Goal: Task Accomplishment & Management: Complete application form

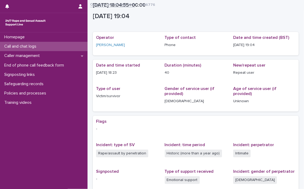
scroll to position [78, 0]
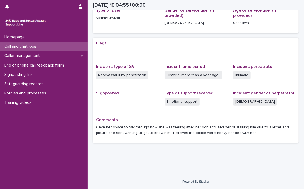
click at [10, 44] on p "Call and chat logs" at bounding box center [21, 46] width 39 height 5
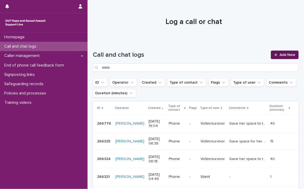
click at [280, 52] on link "Add New" at bounding box center [285, 54] width 28 height 8
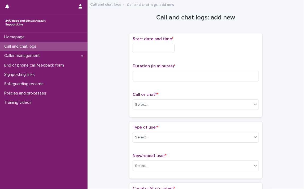
click at [138, 48] on input "text" at bounding box center [154, 48] width 42 height 9
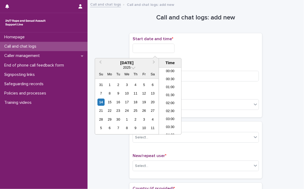
scroll to position [281, 0]
click at [170, 98] on li "19:30" at bounding box center [170, 101] width 23 height 8
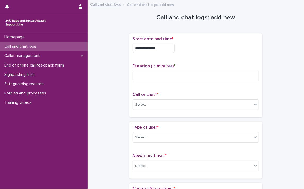
click at [164, 48] on input "**********" at bounding box center [154, 48] width 42 height 9
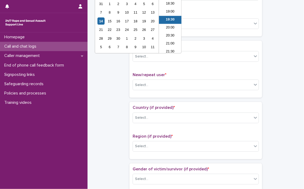
scroll to position [46, 0]
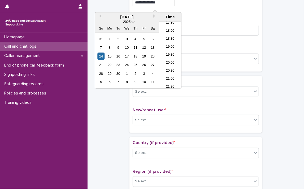
type input "**********"
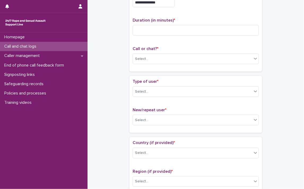
click at [202, 15] on div "**********" at bounding box center [196, 30] width 126 height 78
click at [142, 33] on input at bounding box center [196, 30] width 126 height 11
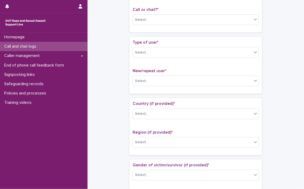
scroll to position [72, 0]
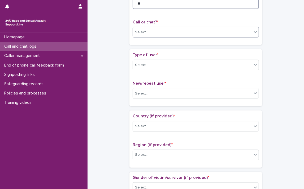
type input "**"
click at [254, 33] on icon at bounding box center [255, 31] width 5 height 5
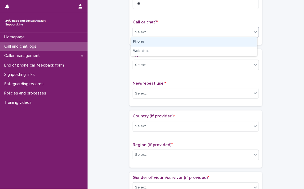
click at [144, 43] on div "Phone" at bounding box center [194, 41] width 126 height 9
click at [144, 43] on div "**********" at bounding box center [196, 3] width 133 height 84
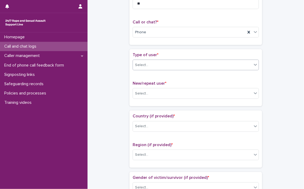
click at [254, 66] on icon at bounding box center [255, 64] width 5 height 5
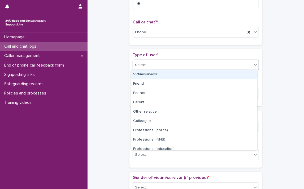
click at [155, 73] on div "Victim/survivor" at bounding box center [194, 74] width 126 height 9
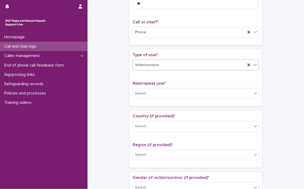
scroll to position [99, 0]
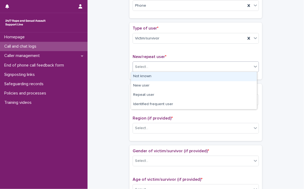
click at [253, 68] on icon at bounding box center [255, 66] width 5 height 5
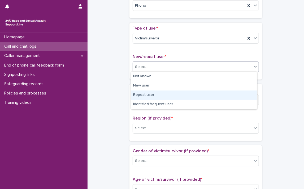
click at [142, 94] on div "Repeat user" at bounding box center [194, 94] width 126 height 9
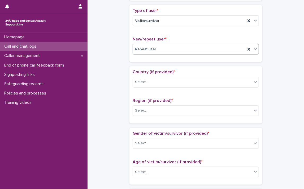
scroll to position [125, 0]
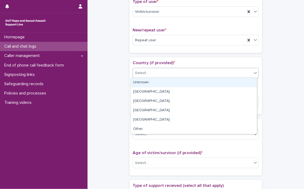
click at [254, 74] on icon at bounding box center [255, 72] width 5 height 5
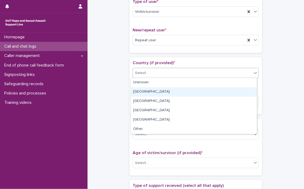
click at [152, 92] on div "[GEOGRAPHIC_DATA]" at bounding box center [194, 91] width 126 height 9
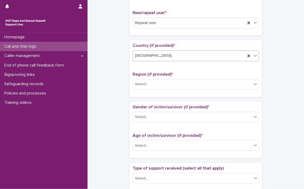
scroll to position [152, 0]
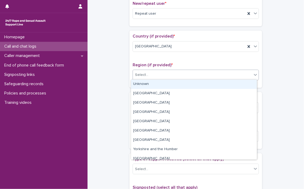
click at [253, 75] on icon at bounding box center [255, 74] width 5 height 5
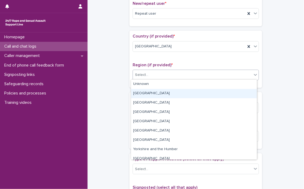
click at [151, 94] on div "[GEOGRAPHIC_DATA]" at bounding box center [194, 93] width 126 height 9
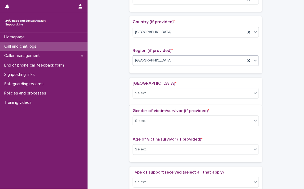
scroll to position [168, 0]
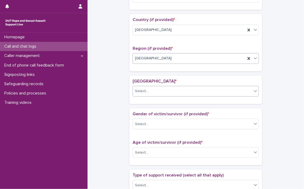
click at [254, 90] on icon at bounding box center [255, 91] width 3 height 2
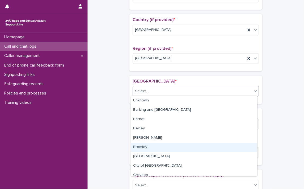
scroll to position [27, 0]
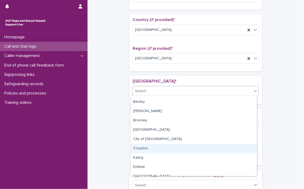
click at [157, 150] on div "Croydon" at bounding box center [194, 148] width 126 height 9
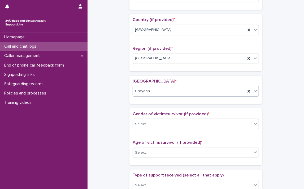
scroll to position [195, 0]
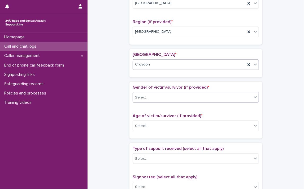
click at [255, 99] on div at bounding box center [256, 97] width 6 height 10
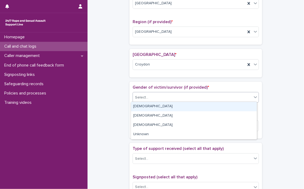
click at [169, 106] on div "[DEMOGRAPHIC_DATA]" at bounding box center [194, 106] width 126 height 9
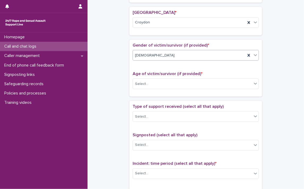
scroll to position [248, 0]
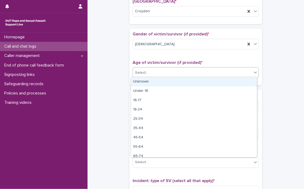
click at [253, 74] on div at bounding box center [256, 72] width 6 height 10
click at [183, 82] on div "Unknown" at bounding box center [194, 81] width 126 height 9
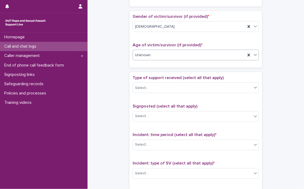
scroll to position [275, 0]
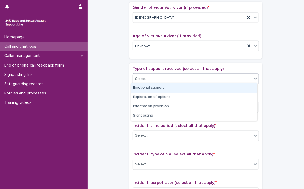
click at [253, 81] on div at bounding box center [256, 79] width 6 height 10
click at [160, 88] on div "Emotional support" at bounding box center [194, 87] width 126 height 9
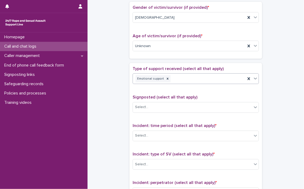
scroll to position [301, 0]
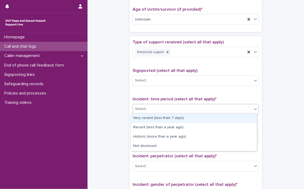
click at [254, 110] on div at bounding box center [256, 109] width 6 height 10
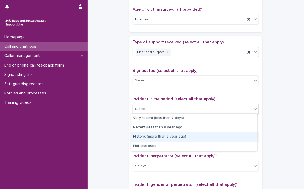
click at [157, 135] on div "Historic (more than a year ago)" at bounding box center [194, 136] width 126 height 9
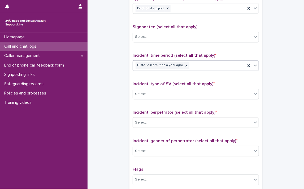
scroll to position [354, 0]
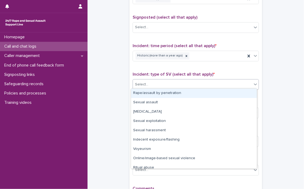
click at [254, 84] on icon at bounding box center [255, 84] width 5 height 5
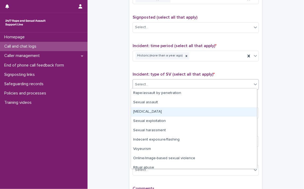
click at [151, 110] on div "[MEDICAL_DATA]" at bounding box center [194, 111] width 126 height 9
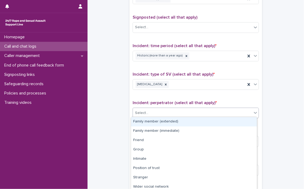
click at [253, 112] on icon at bounding box center [255, 112] width 5 height 5
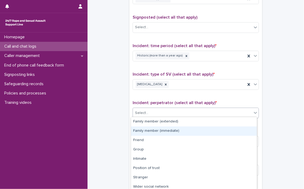
click at [161, 131] on div "Family member (immediate)" at bounding box center [194, 130] width 126 height 9
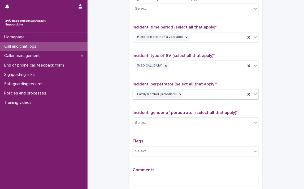
scroll to position [381, 0]
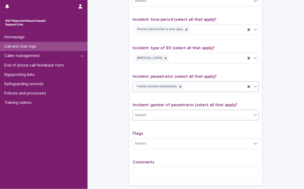
click at [254, 114] on icon at bounding box center [255, 115] width 3 height 2
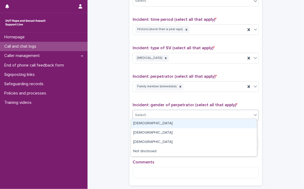
click at [193, 122] on div "[DEMOGRAPHIC_DATA]" at bounding box center [194, 123] width 126 height 9
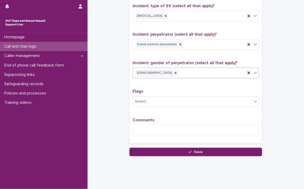
scroll to position [430, 0]
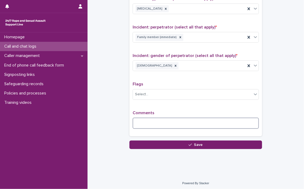
click at [172, 123] on textarea at bounding box center [196, 122] width 126 height 11
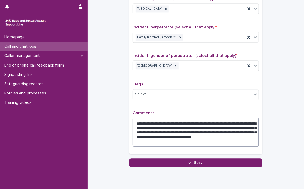
click at [172, 119] on textarea "**********" at bounding box center [196, 131] width 126 height 29
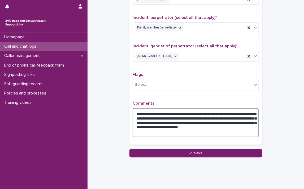
scroll to position [448, 0]
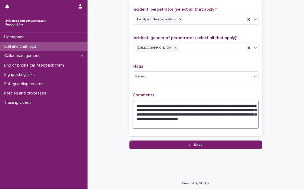
click at [199, 102] on textarea "**********" at bounding box center [196, 114] width 126 height 29
drag, startPoint x: 188, startPoint y: 101, endPoint x: 207, endPoint y: 100, distance: 19.4
click at [189, 101] on textarea "**********" at bounding box center [196, 114] width 126 height 29
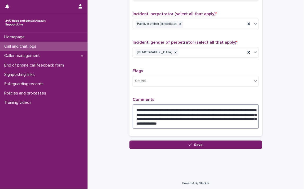
click at [160, 111] on textarea "**********" at bounding box center [196, 116] width 126 height 25
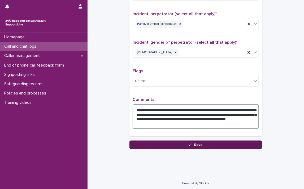
type textarea "**********"
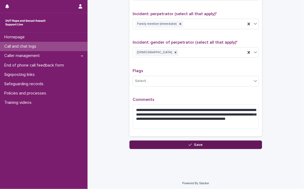
click at [195, 143] on span "Save" at bounding box center [198, 145] width 9 height 4
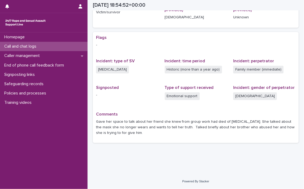
scroll to position [84, 0]
click at [17, 45] on p "Call and chat logs" at bounding box center [21, 46] width 39 height 5
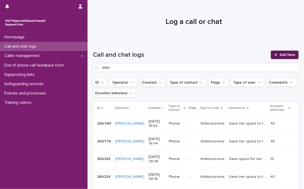
click at [283, 52] on link "Add New" at bounding box center [285, 54] width 28 height 8
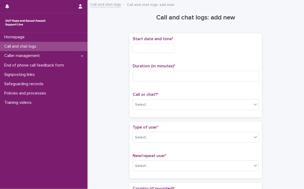
click at [155, 48] on input "text" at bounding box center [154, 48] width 42 height 9
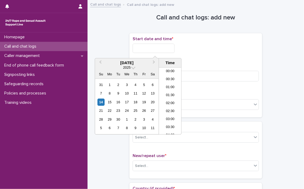
scroll to position [289, 0]
click at [168, 99] on li "20:00" at bounding box center [170, 101] width 23 height 8
click at [174, 48] on input "**********" at bounding box center [154, 48] width 42 height 9
type input "**********"
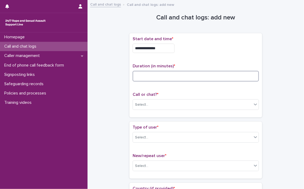
click at [195, 74] on input at bounding box center [196, 76] width 126 height 11
type input "*"
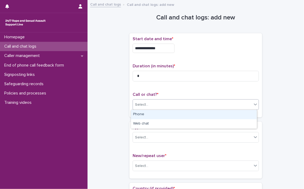
click at [254, 106] on icon at bounding box center [255, 103] width 5 height 5
click at [152, 113] on div "Phone" at bounding box center [194, 114] width 126 height 9
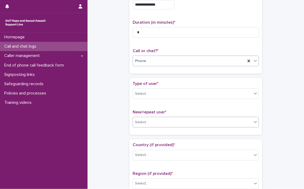
scroll to position [53, 0]
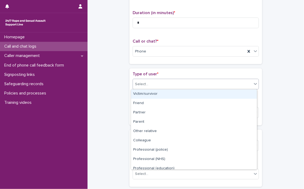
click at [254, 85] on icon at bounding box center [255, 83] width 5 height 5
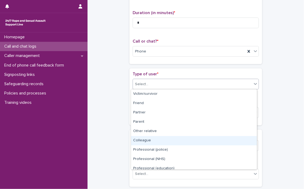
scroll to position [59, 0]
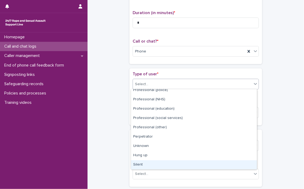
click at [134, 165] on div "Silent" at bounding box center [194, 164] width 126 height 9
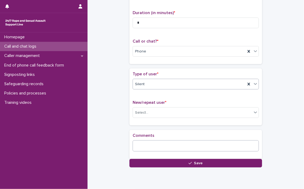
scroll to position [75, 0]
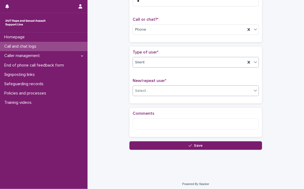
click at [257, 95] on div at bounding box center [256, 91] width 6 height 10
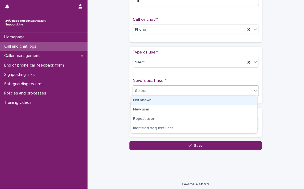
click at [208, 100] on div "Not known" at bounding box center [194, 100] width 126 height 9
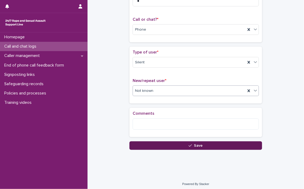
click at [194, 142] on button "Save" at bounding box center [196, 145] width 133 height 8
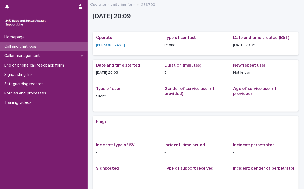
click at [16, 44] on p "Call and chat logs" at bounding box center [21, 46] width 39 height 5
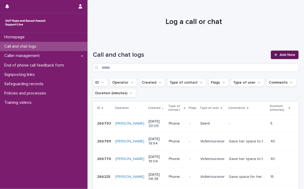
click at [287, 53] on span "Add New" at bounding box center [288, 55] width 16 height 4
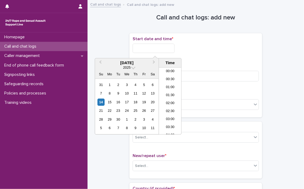
click at [138, 50] on input "text" at bounding box center [154, 48] width 42 height 9
click at [173, 100] on li "20:00" at bounding box center [170, 101] width 23 height 8
click at [169, 48] on input "**********" at bounding box center [154, 48] width 42 height 9
type input "**********"
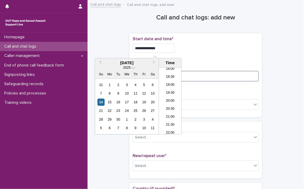
click at [217, 74] on input at bounding box center [196, 76] width 126 height 11
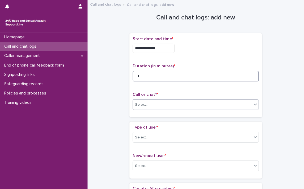
type input "*"
click at [255, 104] on icon at bounding box center [255, 103] width 5 height 5
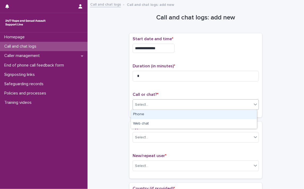
click at [135, 115] on div "Phone" at bounding box center [194, 114] width 126 height 9
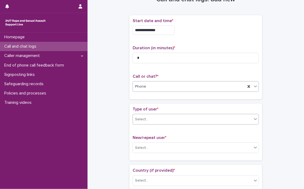
scroll to position [27, 0]
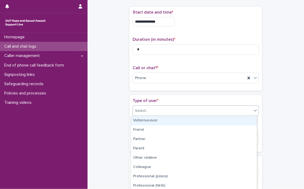
click at [256, 112] on div at bounding box center [256, 110] width 6 height 10
click at [153, 119] on div "Victim/survivor" at bounding box center [194, 120] width 126 height 9
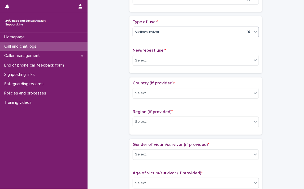
scroll to position [106, 0]
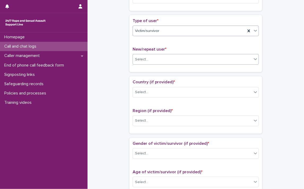
click at [255, 59] on icon at bounding box center [255, 58] width 5 height 5
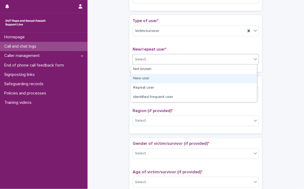
click at [153, 78] on div "New user" at bounding box center [194, 78] width 126 height 9
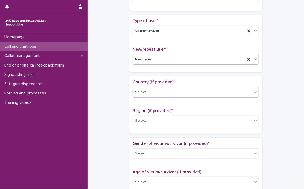
click at [254, 94] on div at bounding box center [256, 92] width 6 height 10
click at [254, 93] on icon at bounding box center [255, 91] width 5 height 5
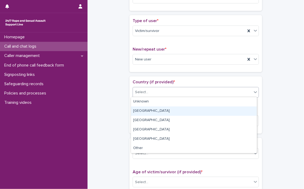
click at [157, 111] on div "[GEOGRAPHIC_DATA]" at bounding box center [194, 110] width 126 height 9
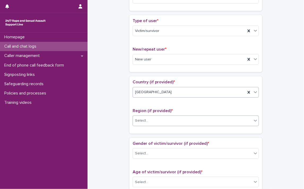
click at [253, 121] on icon at bounding box center [255, 120] width 5 height 5
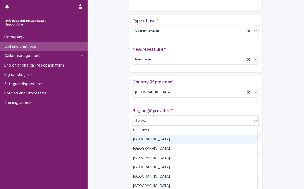
click at [155, 139] on div "[GEOGRAPHIC_DATA]" at bounding box center [194, 139] width 126 height 9
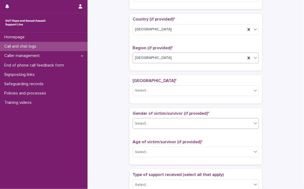
scroll to position [176, 0]
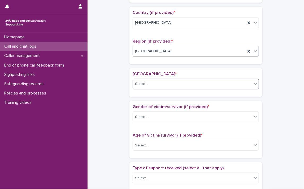
click at [256, 83] on icon at bounding box center [255, 83] width 5 height 5
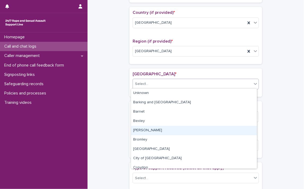
click at [144, 131] on div "[PERSON_NAME]" at bounding box center [194, 130] width 126 height 9
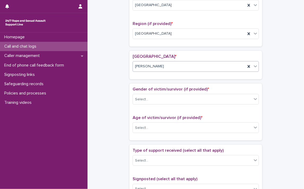
scroll to position [202, 0]
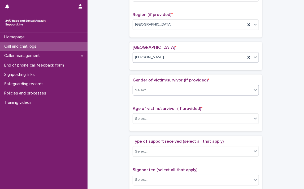
click at [255, 90] on icon at bounding box center [255, 89] width 5 height 5
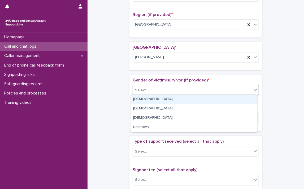
click at [164, 100] on div "[DEMOGRAPHIC_DATA]" at bounding box center [194, 99] width 126 height 9
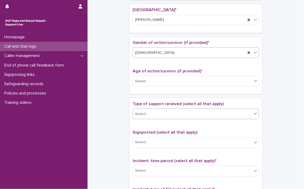
scroll to position [255, 0]
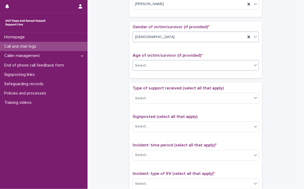
click at [254, 65] on icon at bounding box center [255, 64] width 5 height 5
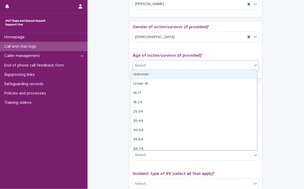
click at [202, 74] on div "Unknown" at bounding box center [194, 74] width 126 height 9
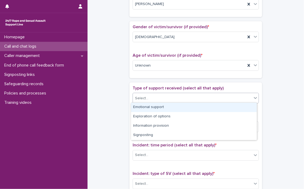
click at [253, 98] on icon at bounding box center [255, 97] width 5 height 5
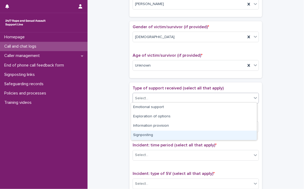
click at [144, 135] on div "Signposting" at bounding box center [194, 134] width 126 height 9
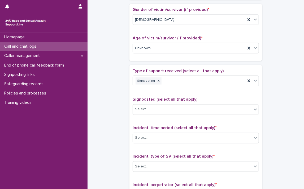
scroll to position [282, 0]
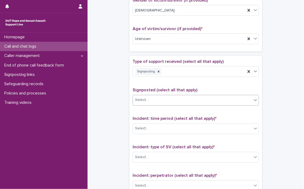
click at [254, 99] on icon at bounding box center [255, 100] width 3 height 2
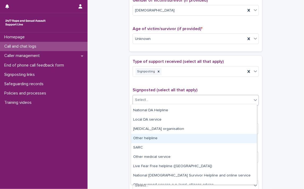
scroll to position [32, 0]
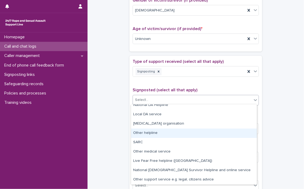
click at [147, 133] on div "Other helpline" at bounding box center [194, 132] width 126 height 9
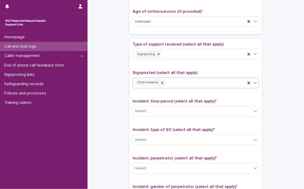
scroll to position [308, 0]
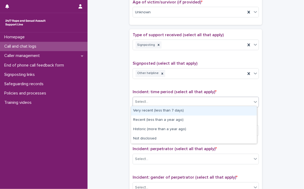
click at [256, 102] on icon at bounding box center [255, 101] width 5 height 5
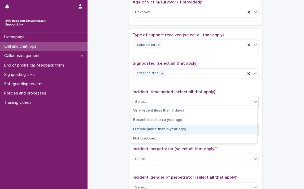
drag, startPoint x: 152, startPoint y: 134, endPoint x: 153, endPoint y: 129, distance: 5.4
click at [152, 129] on div "Historic (more than a year ago)" at bounding box center [194, 129] width 126 height 9
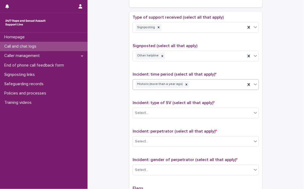
scroll to position [335, 0]
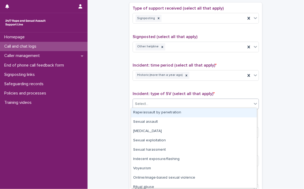
click at [256, 103] on icon at bounding box center [255, 103] width 5 height 5
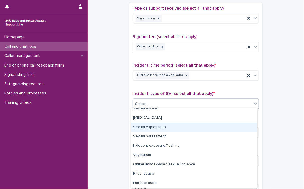
scroll to position [0, 0]
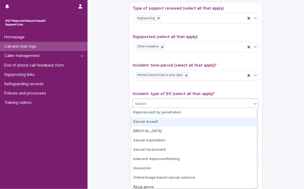
click at [159, 122] on div "Sexual assault" at bounding box center [194, 121] width 126 height 9
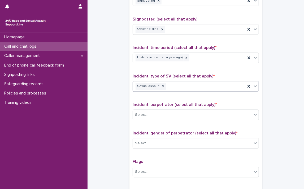
scroll to position [361, 0]
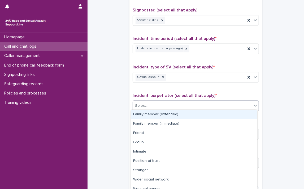
click at [253, 106] on icon at bounding box center [255, 105] width 5 height 5
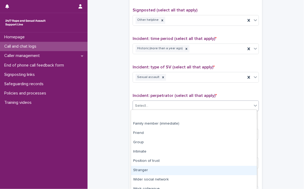
scroll to position [23, 0]
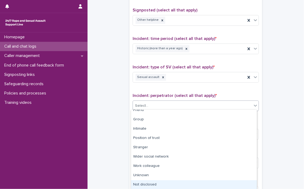
click at [162, 182] on div "Not disclosed" at bounding box center [194, 184] width 126 height 9
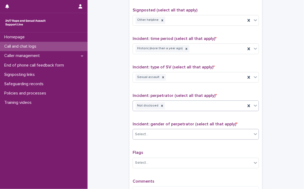
click at [255, 133] on icon at bounding box center [255, 133] width 5 height 5
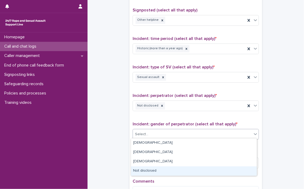
click at [151, 170] on div "Not disclosed" at bounding box center [194, 170] width 126 height 9
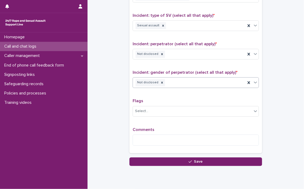
scroll to position [430, 0]
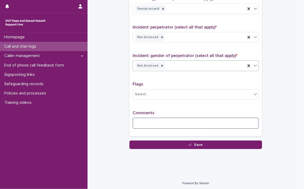
drag, startPoint x: 172, startPoint y: 123, endPoint x: 174, endPoint y: 118, distance: 5.8
click at [173, 122] on textarea at bounding box center [196, 122] width 126 height 11
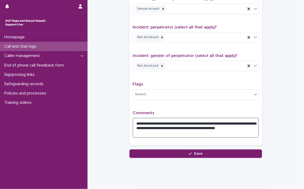
click at [159, 131] on textarea "**********" at bounding box center [196, 127] width 126 height 20
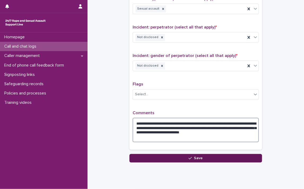
type textarea "**********"
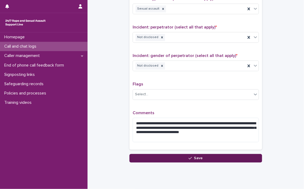
click at [190, 153] on button "Save" at bounding box center [196, 157] width 133 height 8
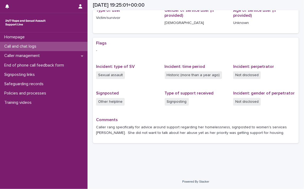
scroll to position [78, 0]
